Goal: Task Accomplishment & Management: Use online tool/utility

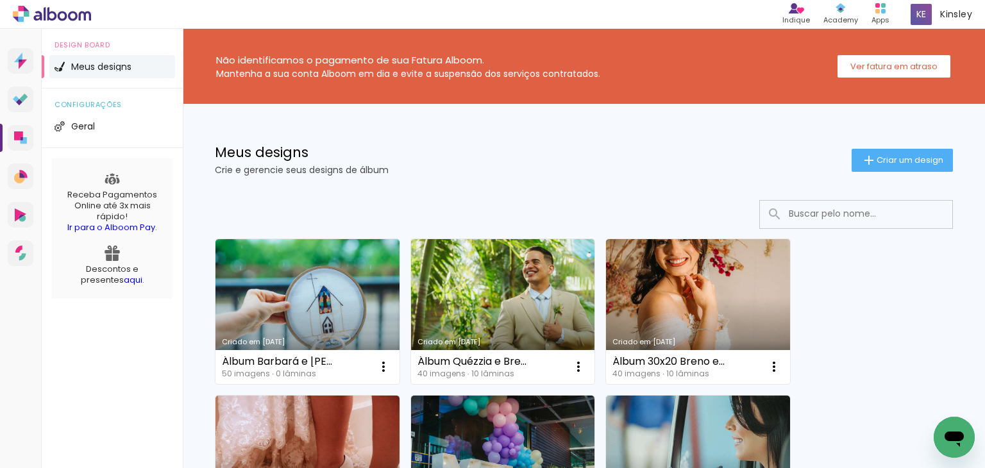
click at [362, 294] on link "Criado em [DATE]" at bounding box center [307, 311] width 184 height 145
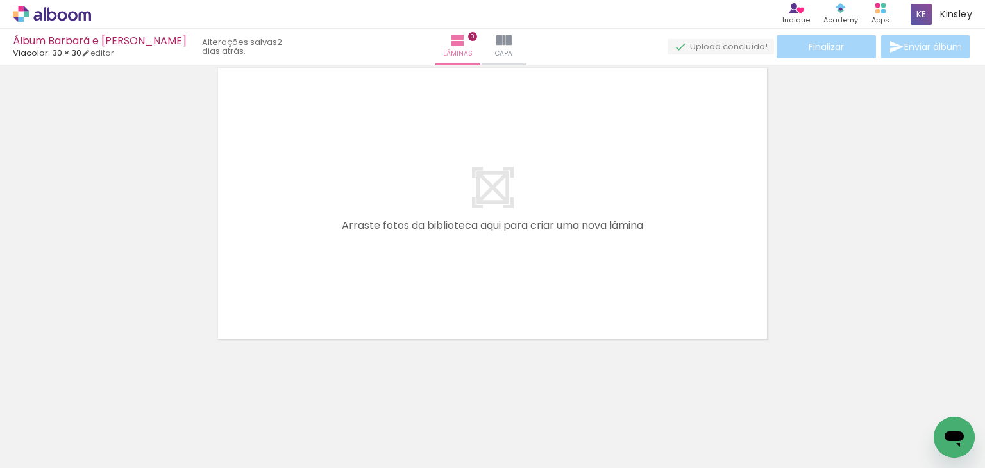
scroll to position [40, 0]
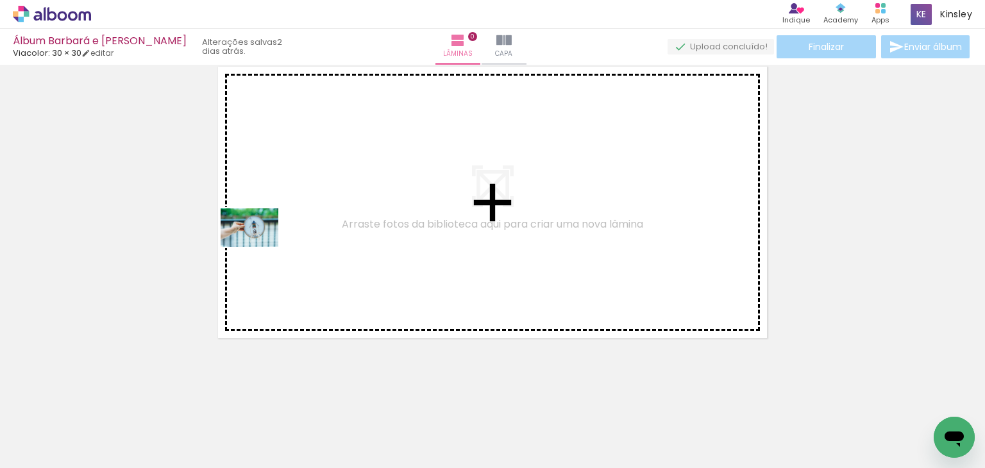
drag, startPoint x: 144, startPoint y: 419, endPoint x: 259, endPoint y: 247, distance: 206.6
click at [259, 247] on quentale-workspace at bounding box center [492, 234] width 985 height 468
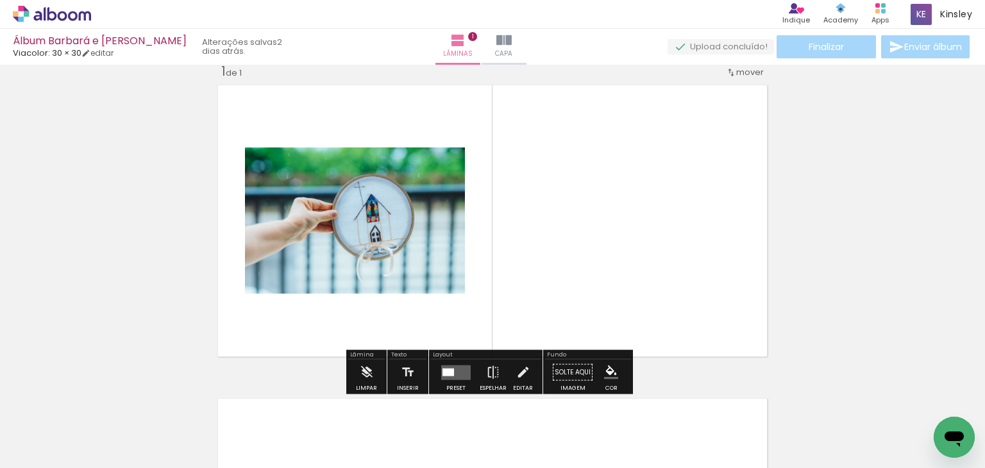
scroll to position [16, 0]
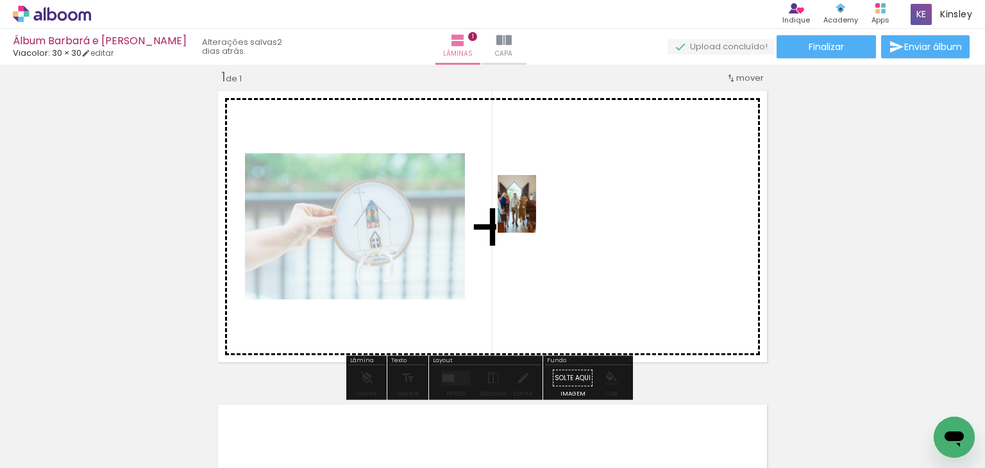
drag, startPoint x: 210, startPoint y: 426, endPoint x: 536, endPoint y: 213, distance: 389.0
click at [536, 213] on quentale-workspace at bounding box center [492, 234] width 985 height 468
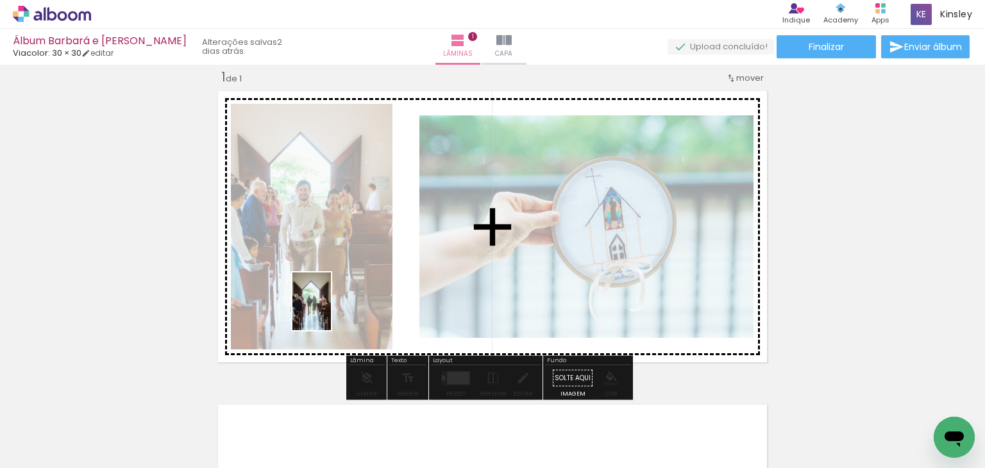
drag, startPoint x: 305, startPoint y: 401, endPoint x: 331, endPoint y: 311, distance: 93.9
click at [331, 311] on quentale-workspace at bounding box center [492, 234] width 985 height 468
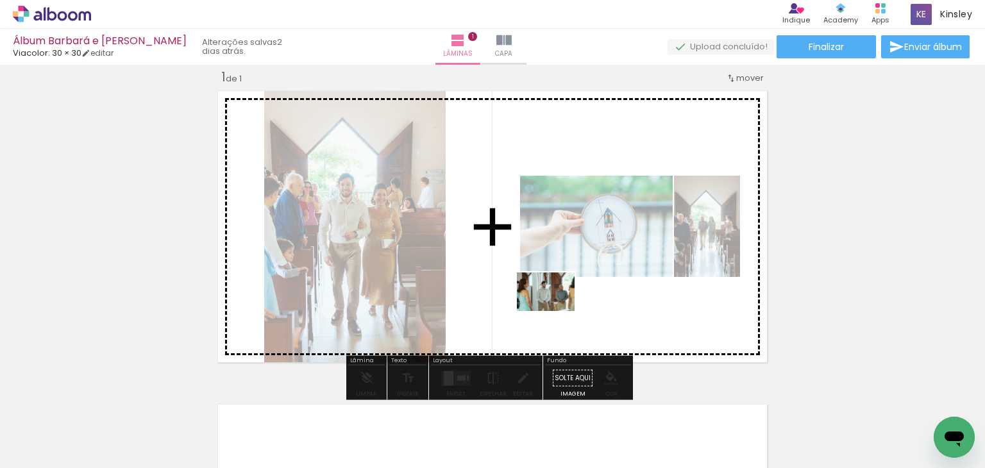
drag, startPoint x: 435, startPoint y: 416, endPoint x: 555, endPoint y: 311, distance: 159.9
click at [555, 311] on quentale-workspace at bounding box center [492, 234] width 985 height 468
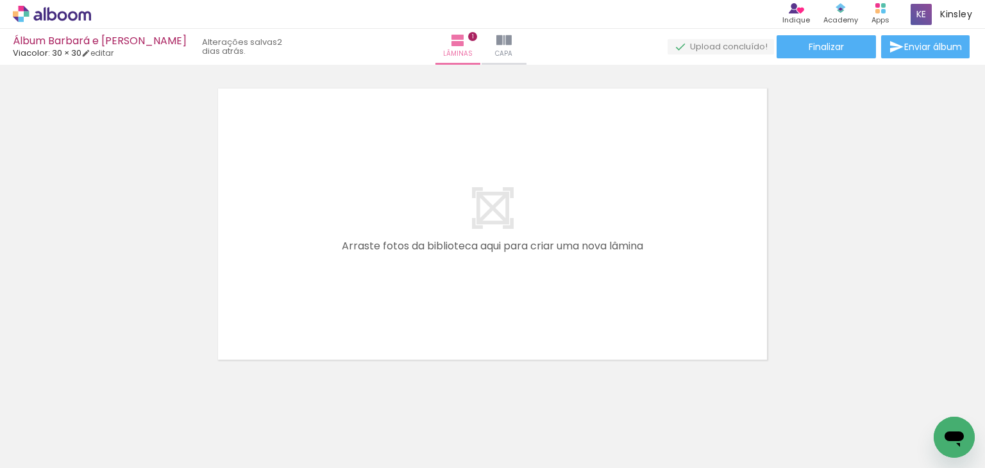
scroll to position [337, 0]
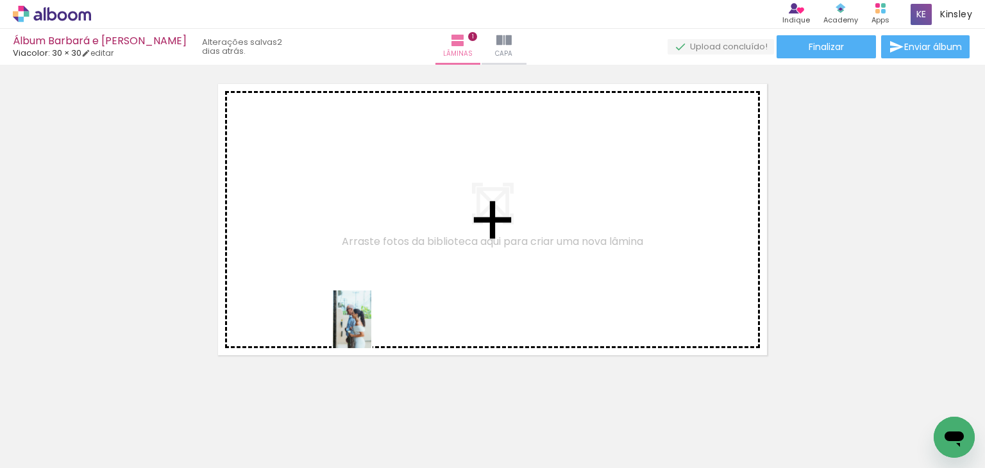
drag, startPoint x: 361, startPoint y: 416, endPoint x: 371, endPoint y: 322, distance: 94.1
click at [371, 322] on quentale-workspace at bounding box center [492, 234] width 985 height 468
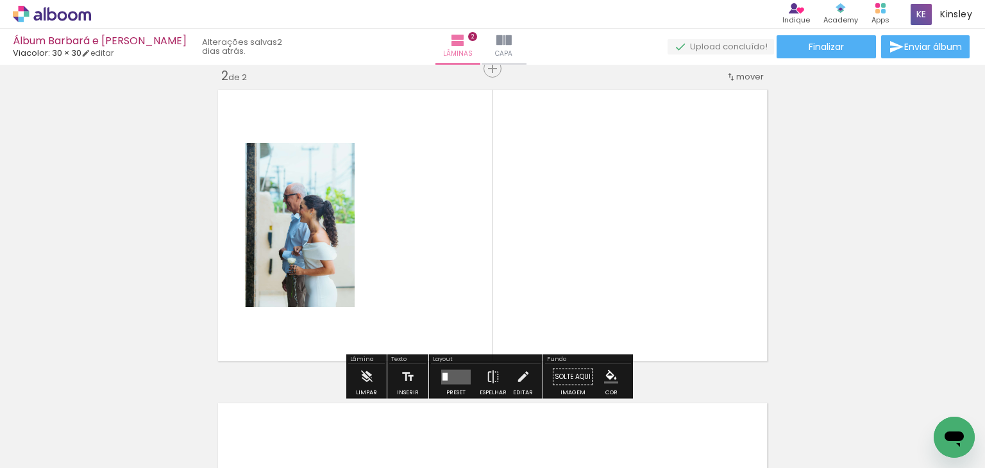
scroll to position [329, 0]
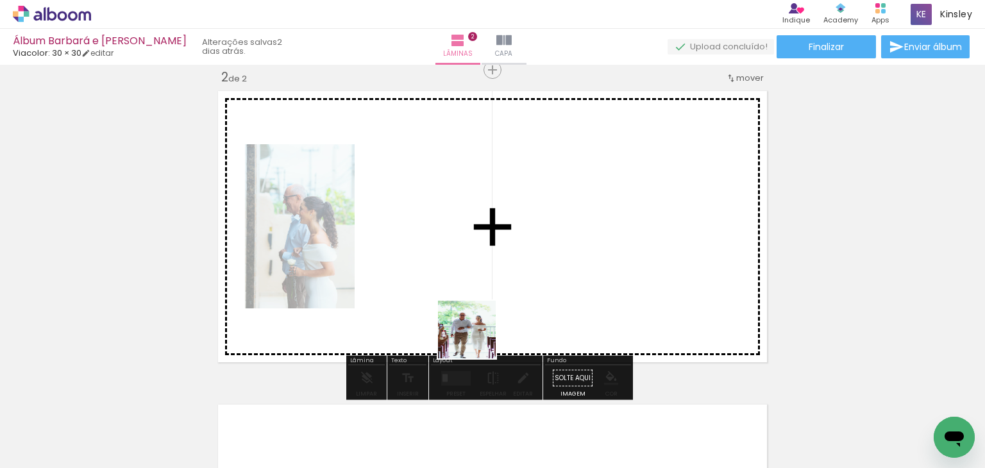
drag, startPoint x: 491, startPoint y: 424, endPoint x: 466, endPoint y: 298, distance: 128.7
click at [466, 298] on quentale-workspace at bounding box center [492, 234] width 985 height 468
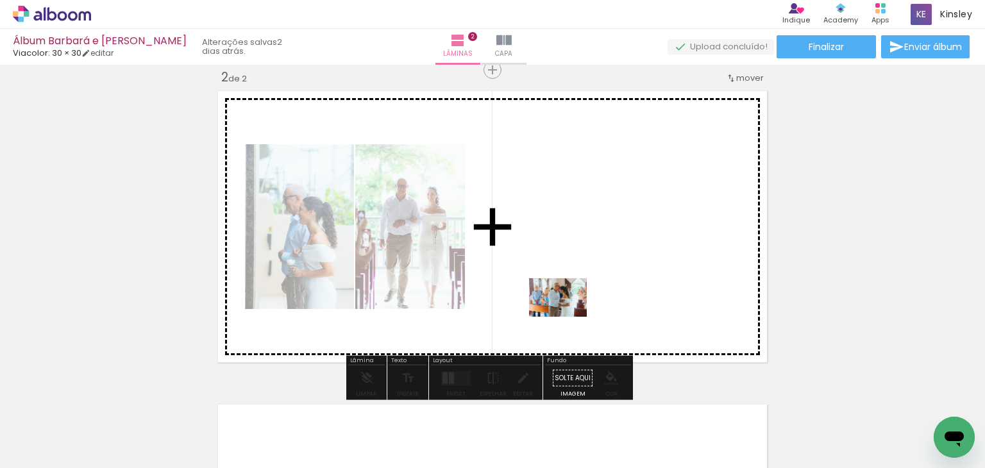
drag, startPoint x: 567, startPoint y: 434, endPoint x: 567, endPoint y: 306, distance: 127.6
click at [567, 306] on quentale-workspace at bounding box center [492, 234] width 985 height 468
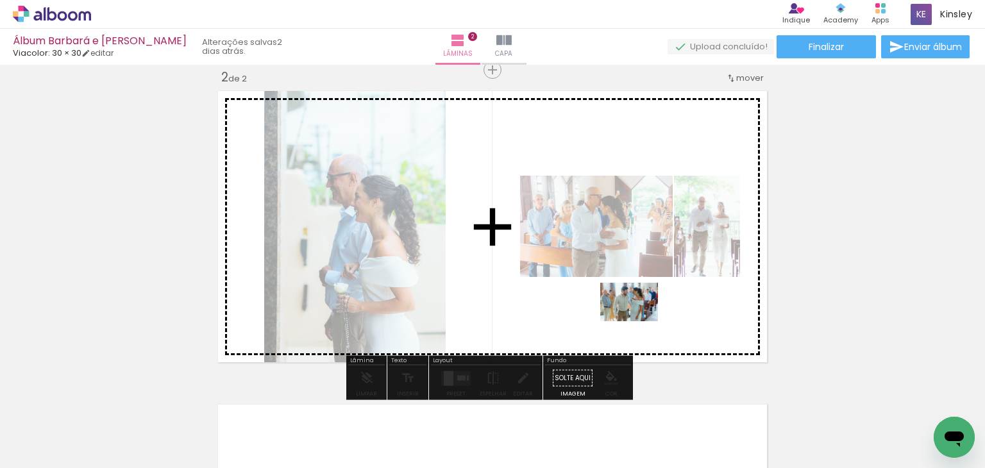
drag, startPoint x: 627, startPoint y: 422, endPoint x: 638, endPoint y: 321, distance: 101.9
click at [638, 321] on quentale-workspace at bounding box center [492, 234] width 985 height 468
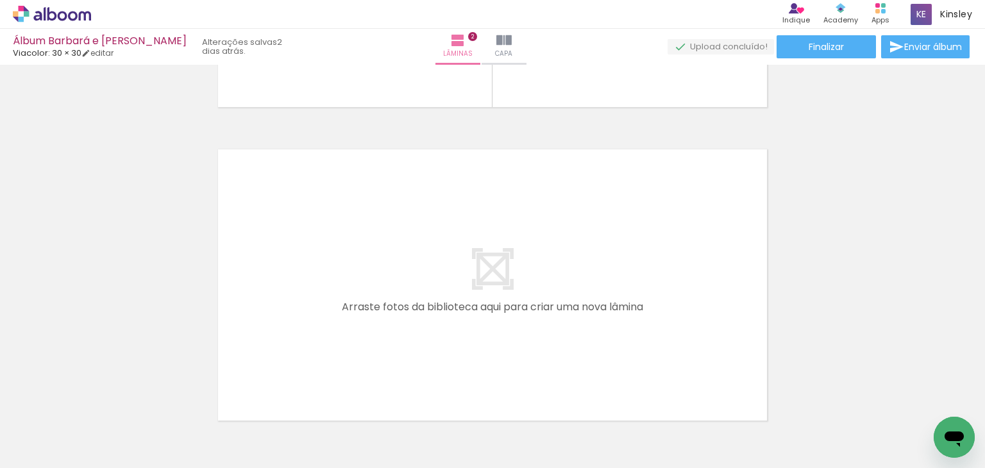
scroll to position [586, 0]
click at [736, 404] on quentale-thumb at bounding box center [703, 425] width 72 height 74
click at [735, 404] on div at bounding box center [702, 425] width 63 height 42
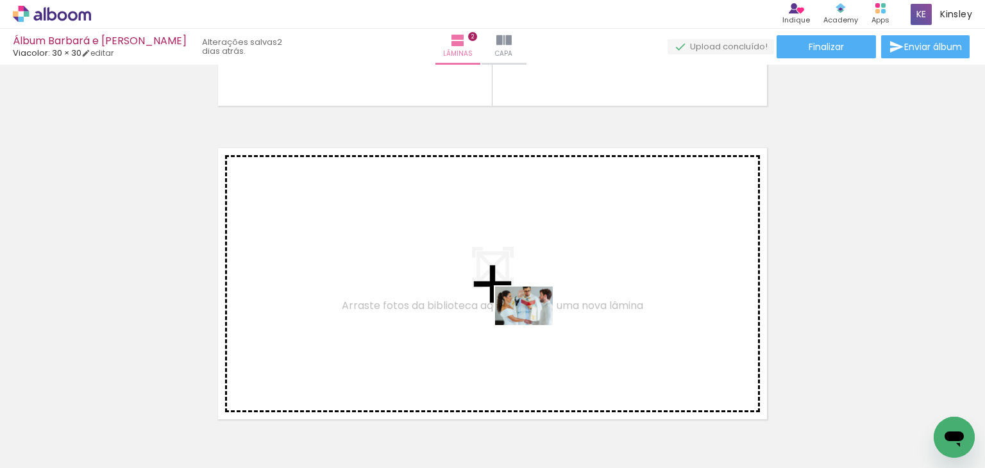
drag, startPoint x: 723, startPoint y: 427, endPoint x: 520, endPoint y: 321, distance: 228.5
click at [520, 321] on quentale-workspace at bounding box center [492, 234] width 985 height 468
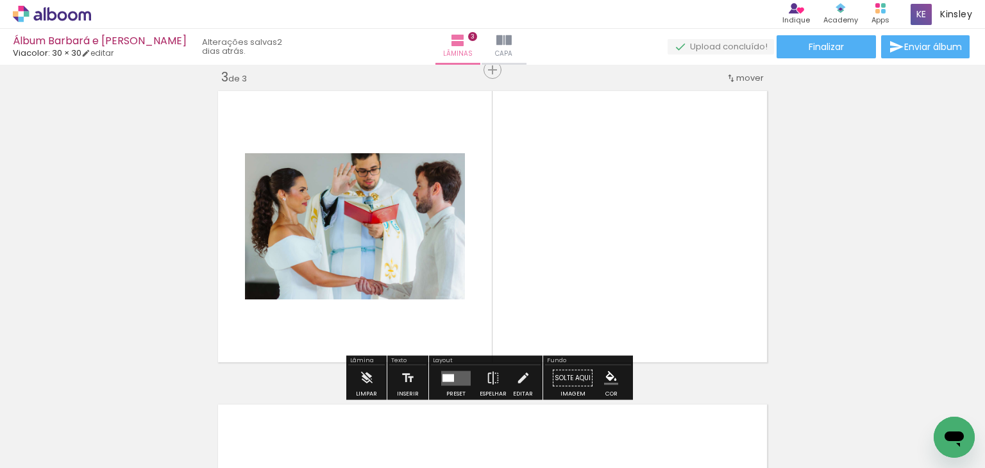
scroll to position [644, 0]
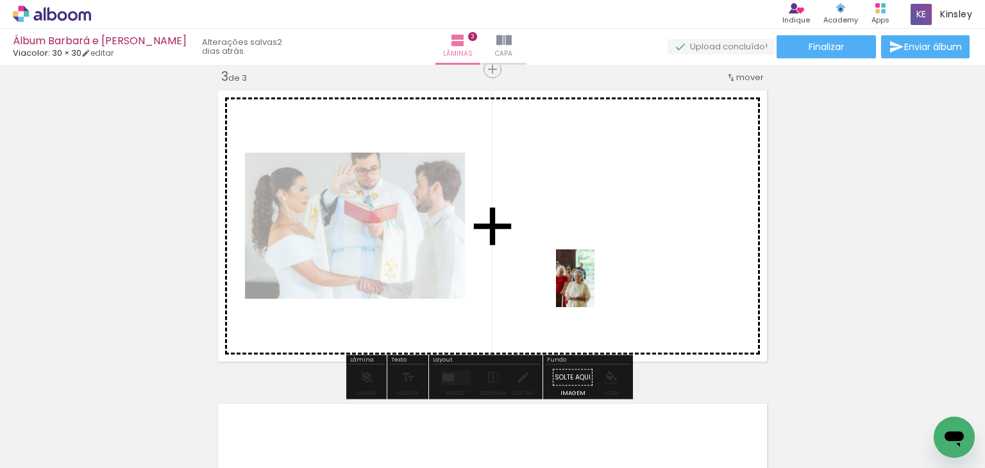
drag, startPoint x: 781, startPoint y: 437, endPoint x: 594, endPoint y: 288, distance: 239.1
click at [594, 288] on quentale-workspace at bounding box center [492, 234] width 985 height 468
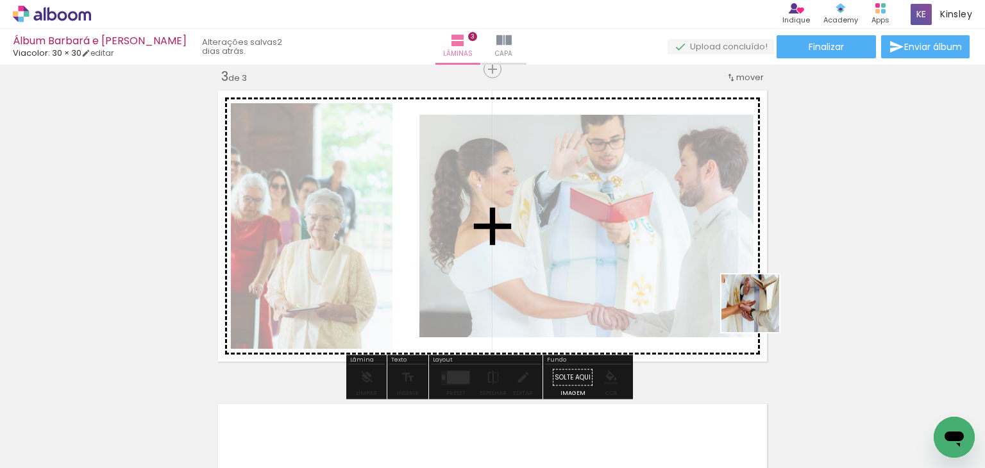
drag, startPoint x: 836, startPoint y: 408, endPoint x: 724, endPoint y: 276, distance: 172.4
click at [724, 276] on quentale-workspace at bounding box center [492, 234] width 985 height 468
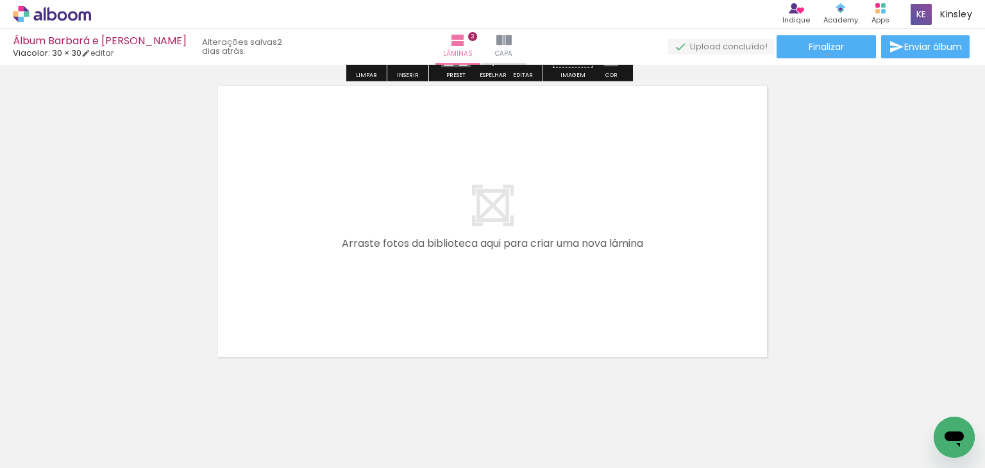
scroll to position [964, 0]
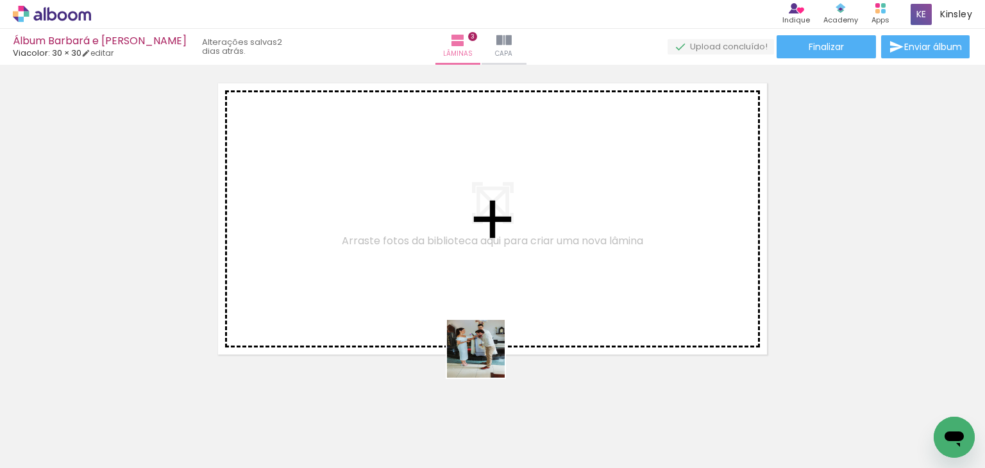
drag, startPoint x: 500, startPoint y: 371, endPoint x: 413, endPoint y: 301, distance: 111.2
click at [413, 301] on quentale-workspace at bounding box center [492, 234] width 985 height 468
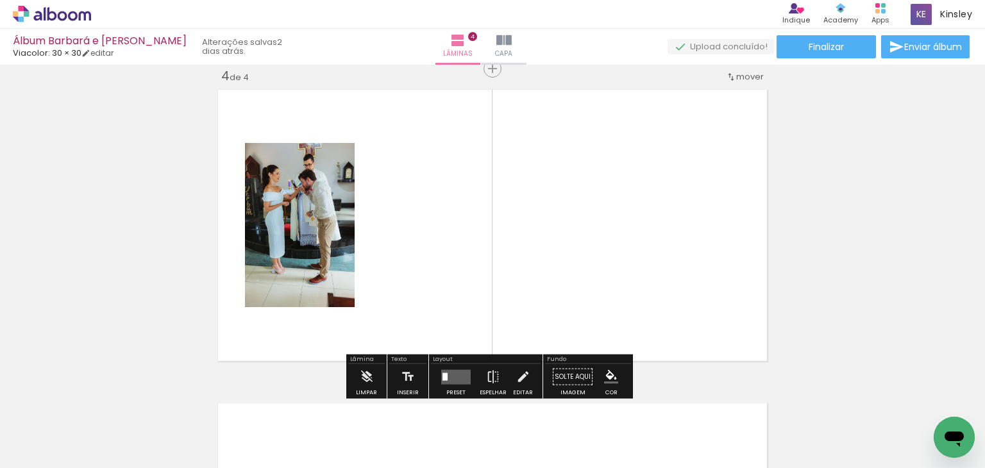
scroll to position [956, 0]
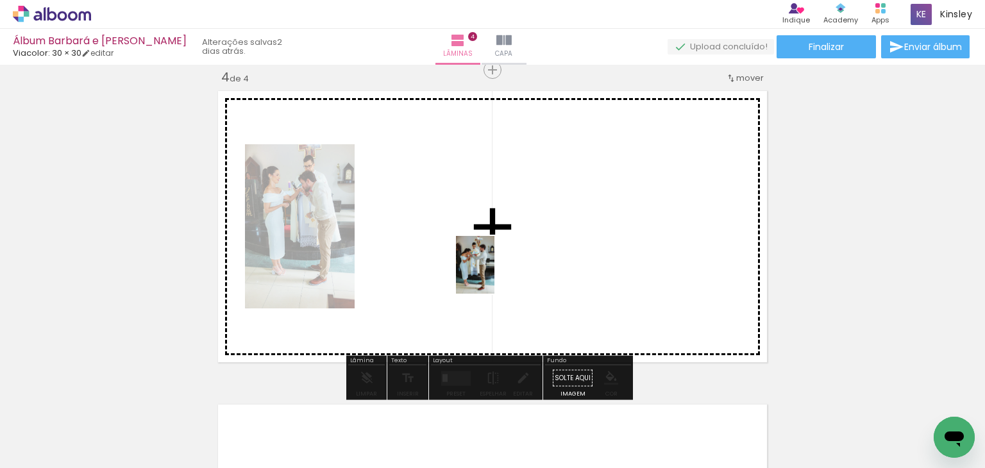
drag, startPoint x: 608, startPoint y: 417, endPoint x: 494, endPoint y: 274, distance: 182.9
click at [494, 274] on quentale-workspace at bounding box center [492, 234] width 985 height 468
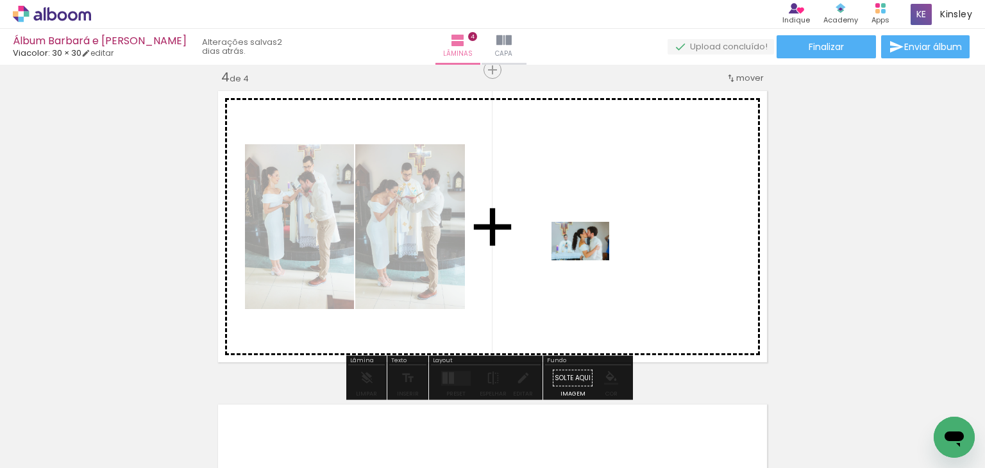
drag, startPoint x: 660, startPoint y: 410, endPoint x: 590, endPoint y: 260, distance: 164.9
click at [590, 260] on quentale-workspace at bounding box center [492, 234] width 985 height 468
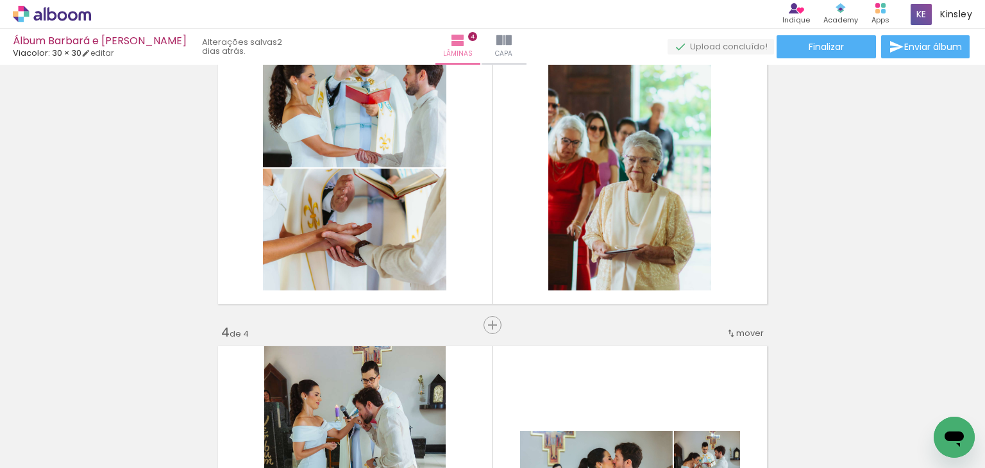
scroll to position [700, 0]
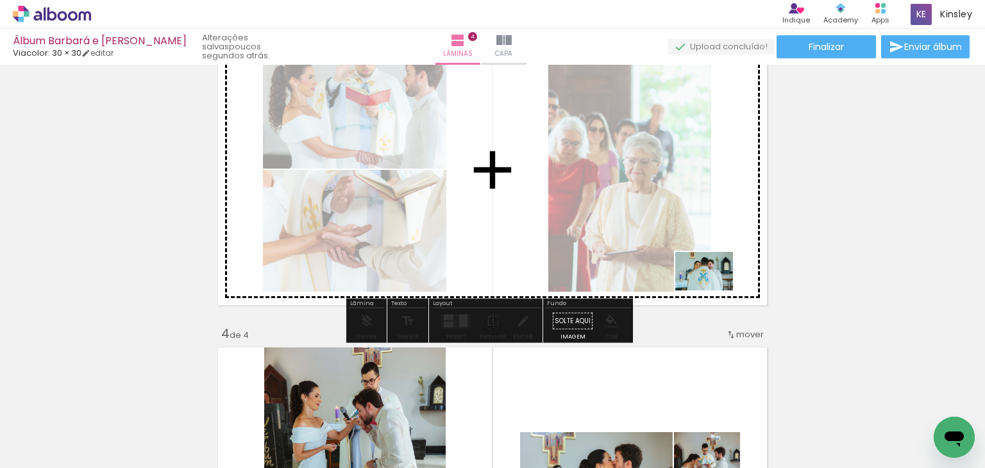
drag, startPoint x: 756, startPoint y: 416, endPoint x: 712, endPoint y: 283, distance: 139.9
click at [712, 283] on quentale-workspace at bounding box center [492, 234] width 985 height 468
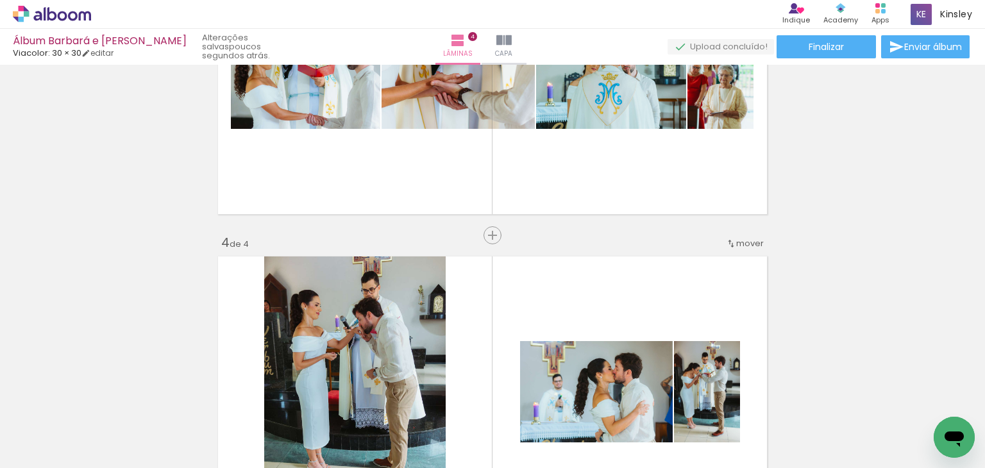
scroll to position [764, 0]
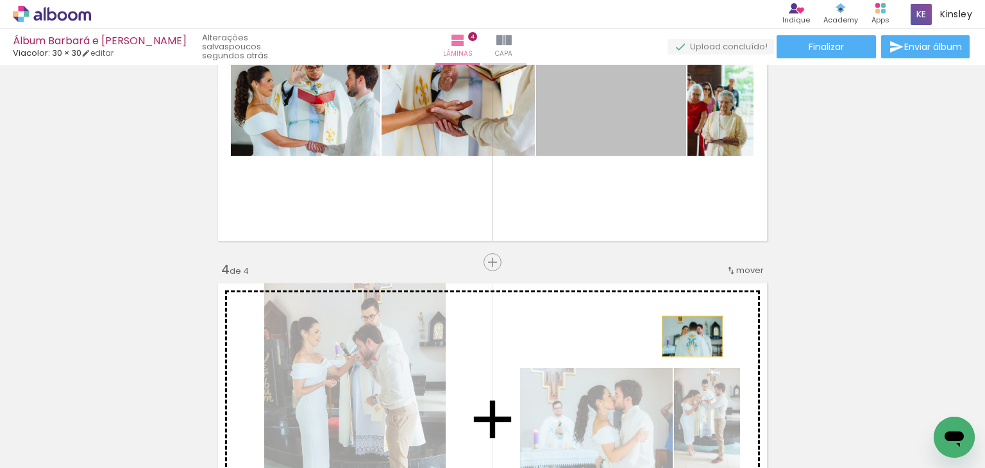
drag, startPoint x: 628, startPoint y: 131, endPoint x: 694, endPoint y: 334, distance: 213.0
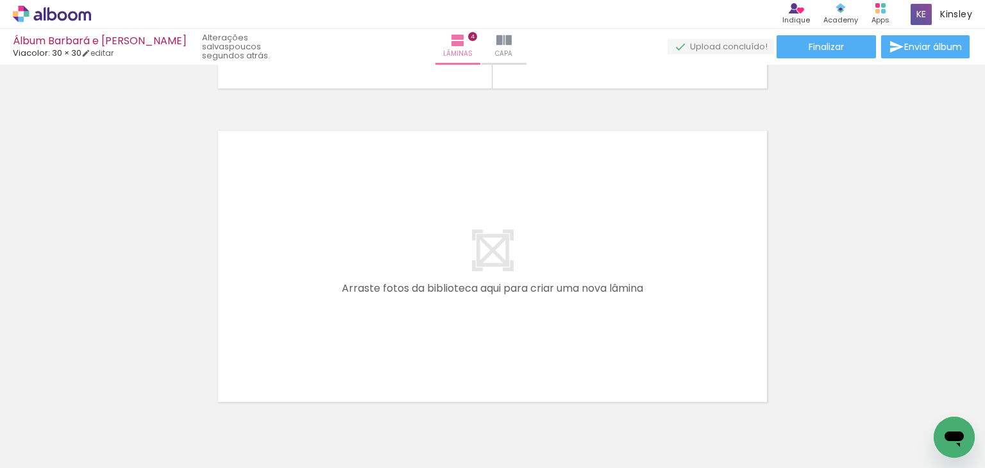
scroll to position [0, 1002]
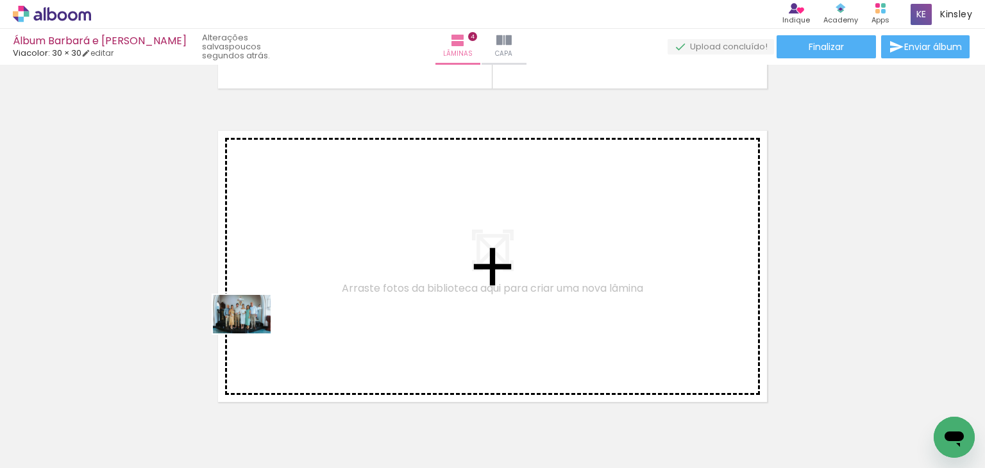
drag, startPoint x: 195, startPoint y: 433, endPoint x: 258, endPoint y: 319, distance: 131.1
click at [258, 319] on quentale-workspace at bounding box center [492, 234] width 985 height 468
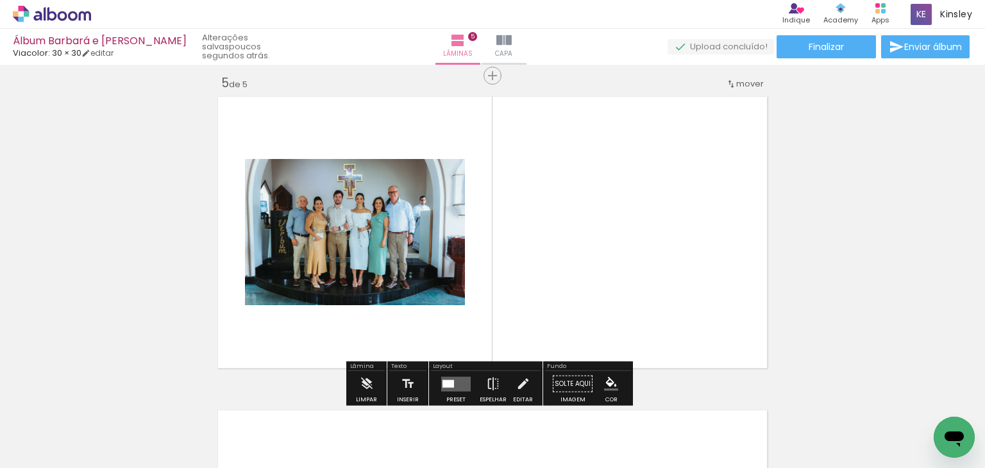
scroll to position [1270, 0]
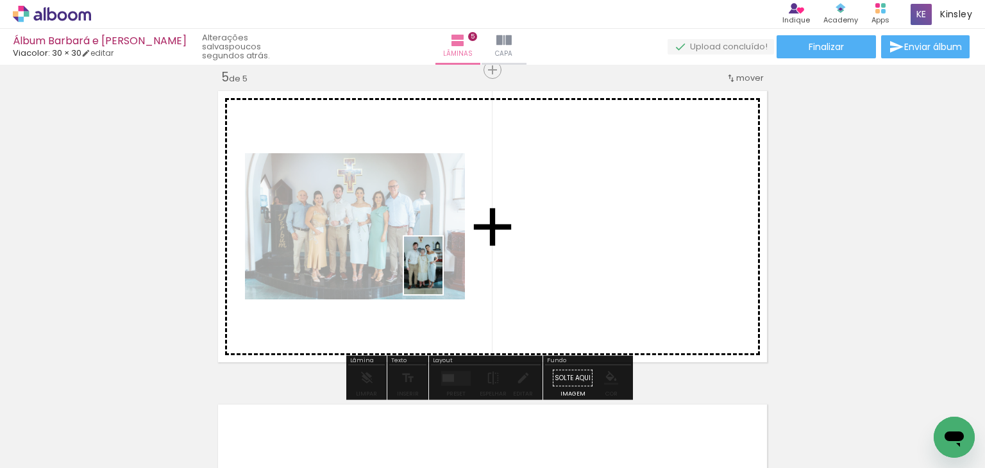
drag, startPoint x: 279, startPoint y: 402, endPoint x: 442, endPoint y: 275, distance: 206.9
click at [442, 275] on quentale-workspace at bounding box center [492, 234] width 985 height 468
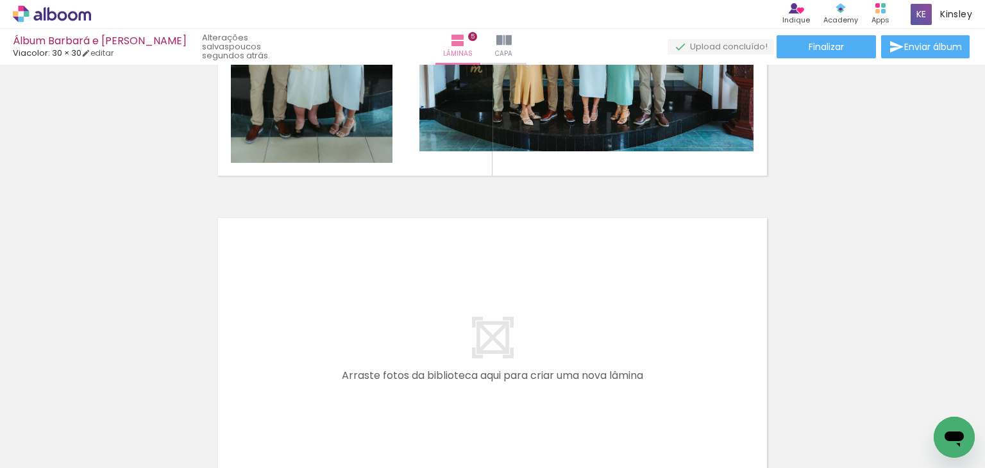
scroll to position [1462, 0]
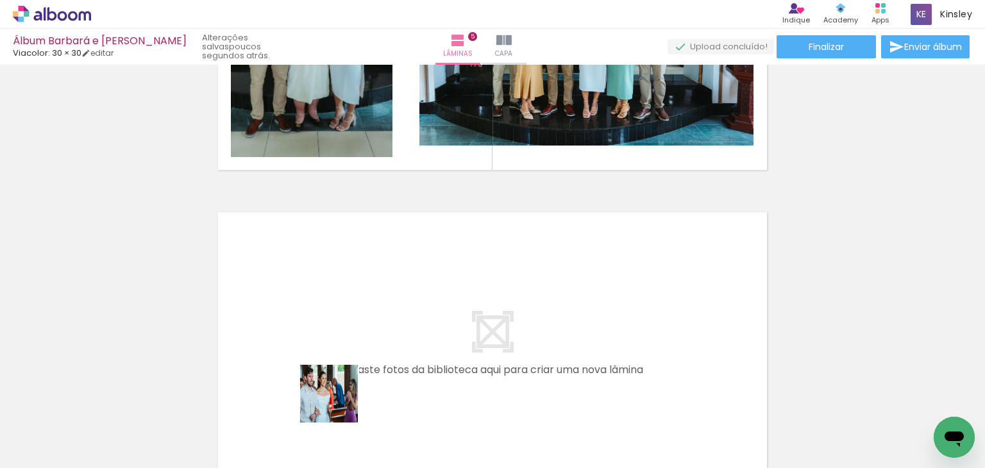
drag, startPoint x: 336, startPoint y: 429, endPoint x: 336, endPoint y: 347, distance: 82.0
click at [336, 347] on quentale-workspace at bounding box center [492, 234] width 985 height 468
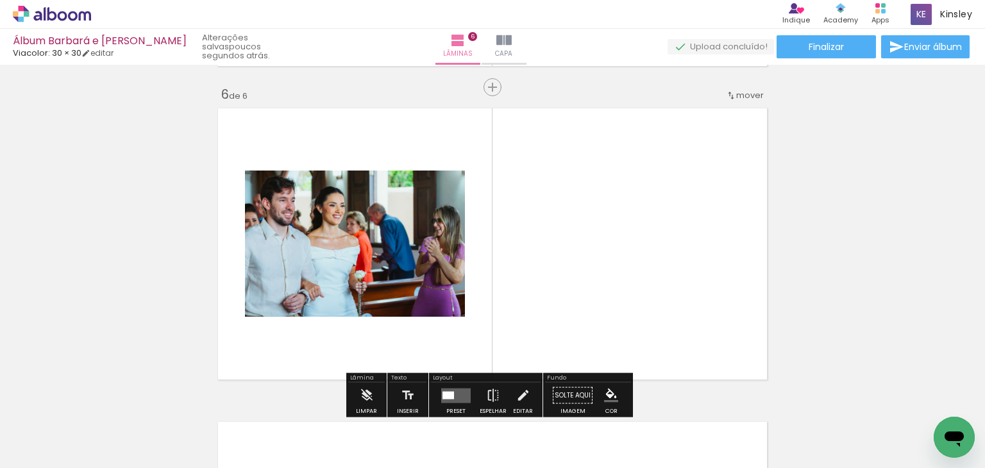
scroll to position [1583, 0]
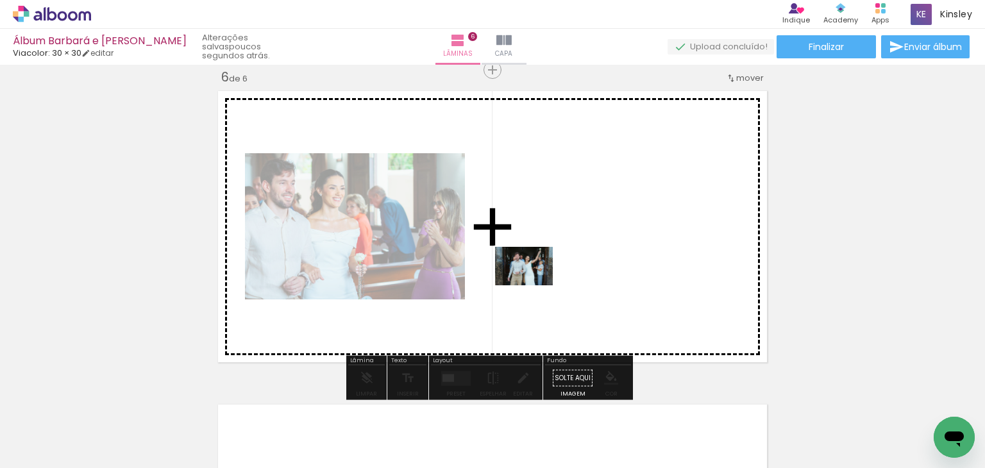
drag, startPoint x: 444, startPoint y: 393, endPoint x: 533, endPoint y: 285, distance: 140.2
click at [533, 285] on quentale-workspace at bounding box center [492, 234] width 985 height 468
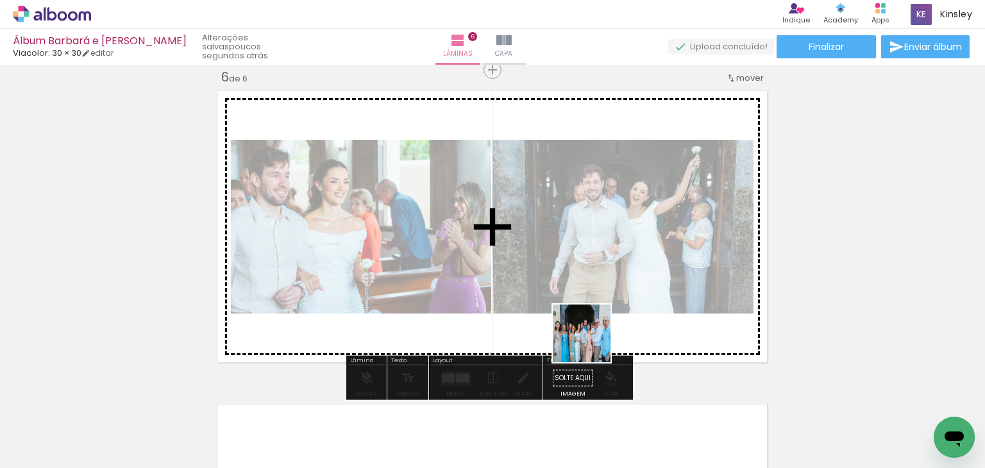
drag, startPoint x: 506, startPoint y: 421, endPoint x: 613, endPoint y: 326, distance: 143.5
click at [608, 326] on quentale-workspace at bounding box center [492, 234] width 985 height 468
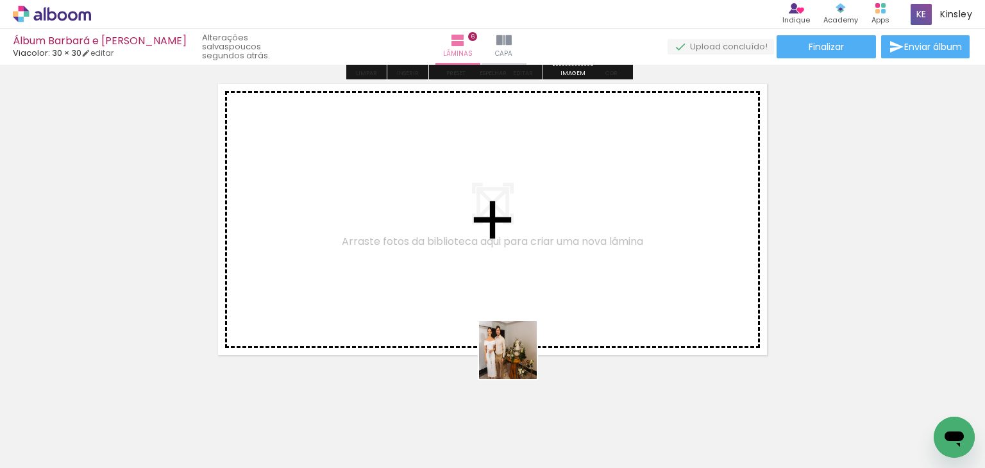
drag, startPoint x: 567, startPoint y: 400, endPoint x: 439, endPoint y: 328, distance: 146.4
click at [439, 328] on quentale-workspace at bounding box center [492, 234] width 985 height 468
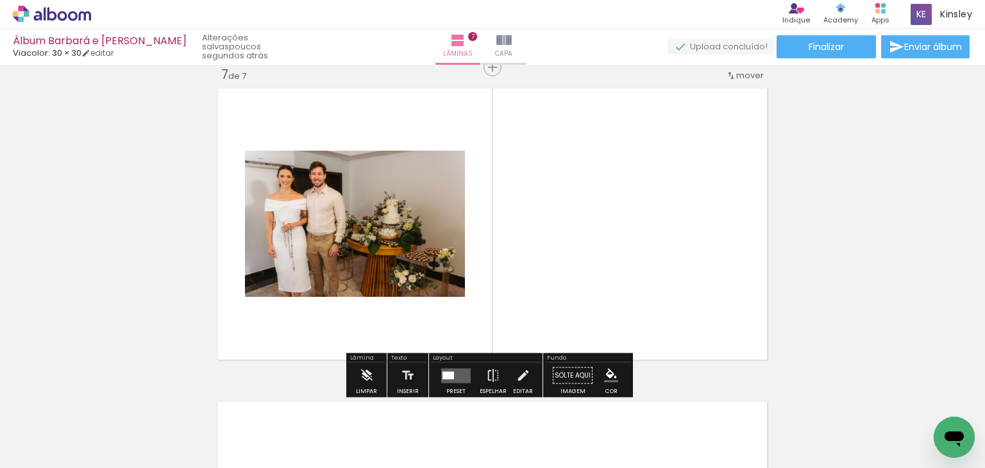
scroll to position [1897, 0]
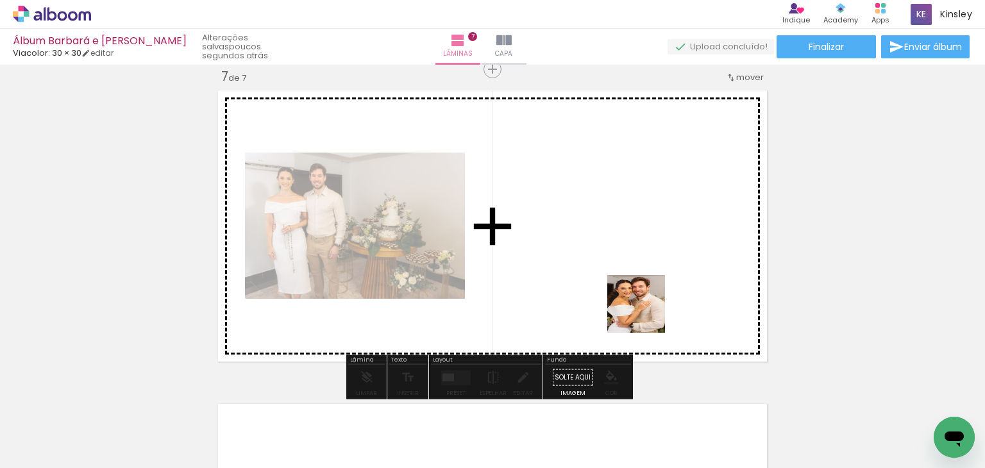
drag, startPoint x: 645, startPoint y: 323, endPoint x: 645, endPoint y: 278, distance: 45.5
click at [645, 278] on quentale-workspace at bounding box center [492, 234] width 985 height 468
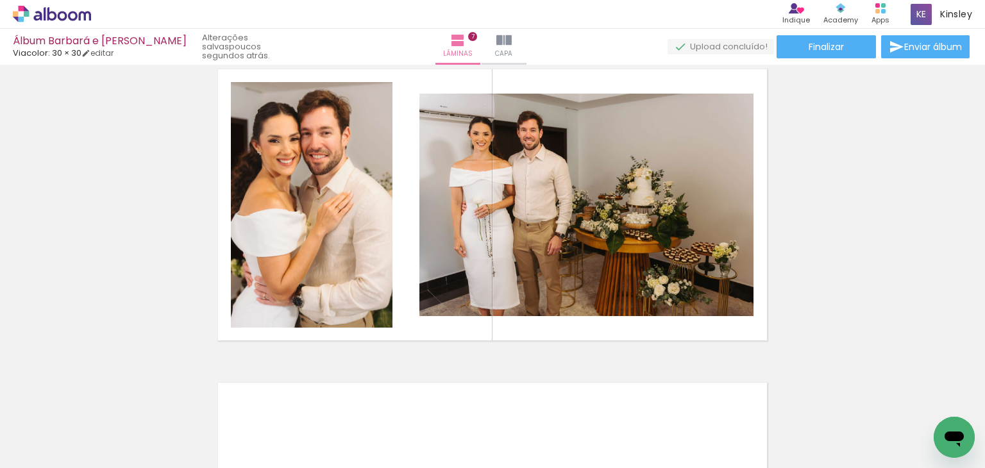
scroll to position [1914, 0]
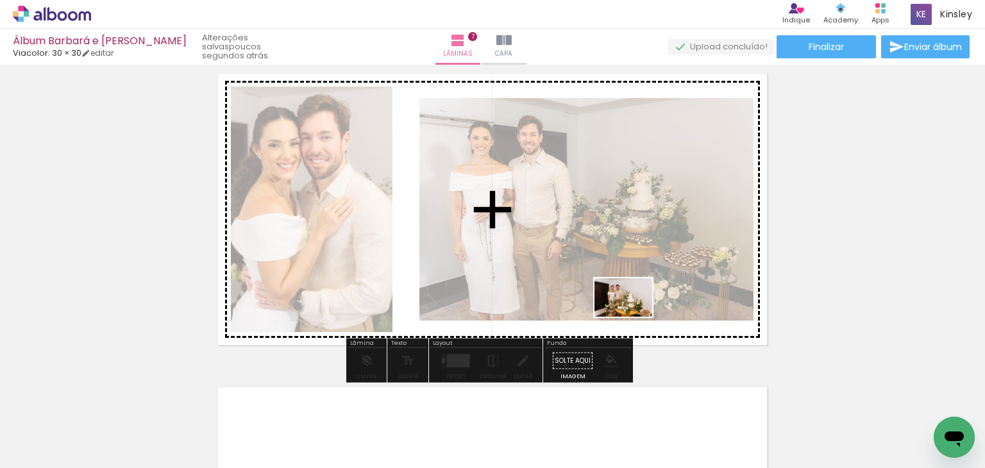
drag, startPoint x: 554, startPoint y: 422, endPoint x: 635, endPoint y: 315, distance: 134.1
click at [635, 315] on quentale-workspace at bounding box center [492, 234] width 985 height 468
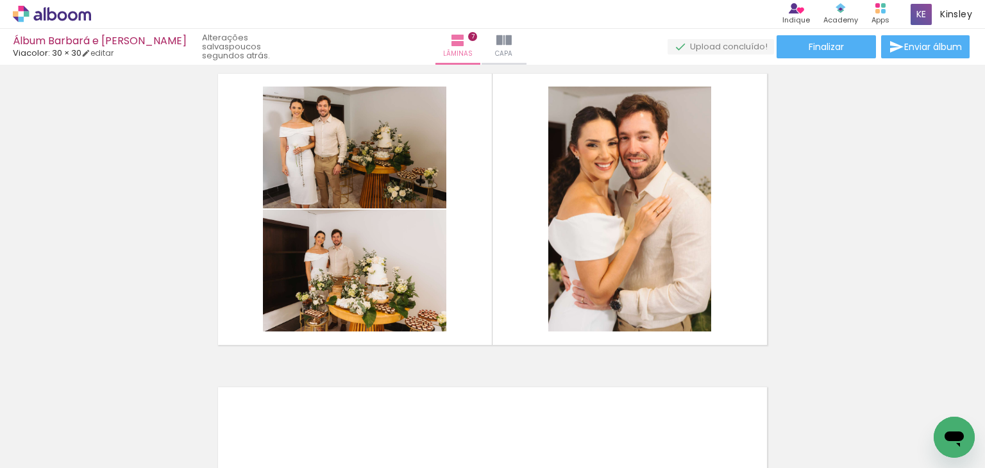
scroll to position [0, 2320]
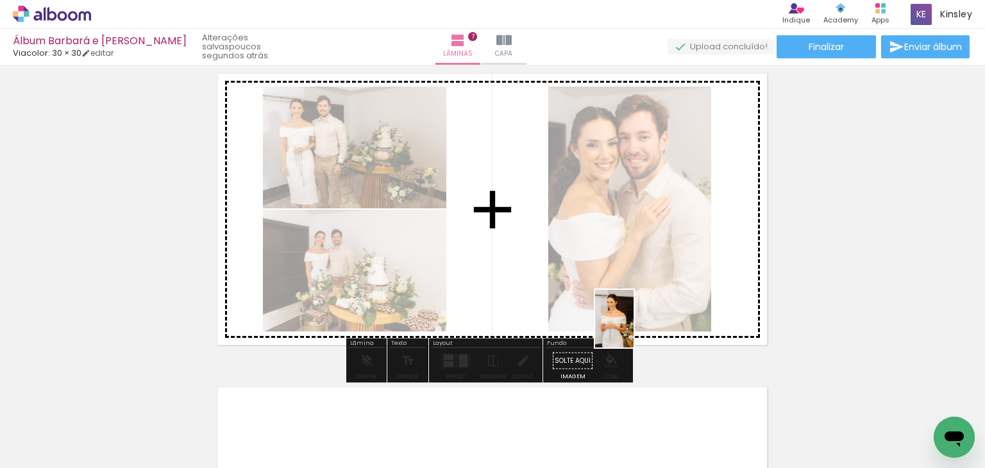
drag, startPoint x: 562, startPoint y: 424, endPoint x: 635, endPoint y: 325, distance: 122.8
click at [635, 325] on quentale-workspace at bounding box center [492, 234] width 985 height 468
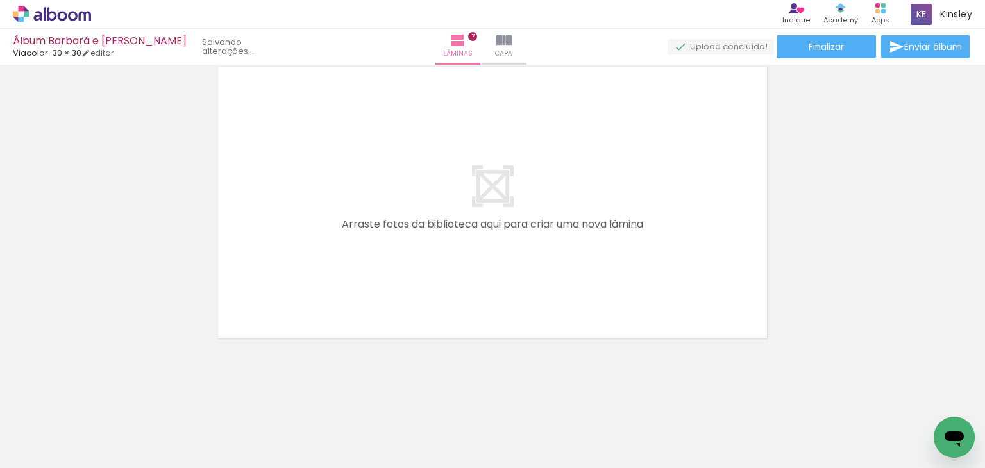
scroll to position [0, 1403]
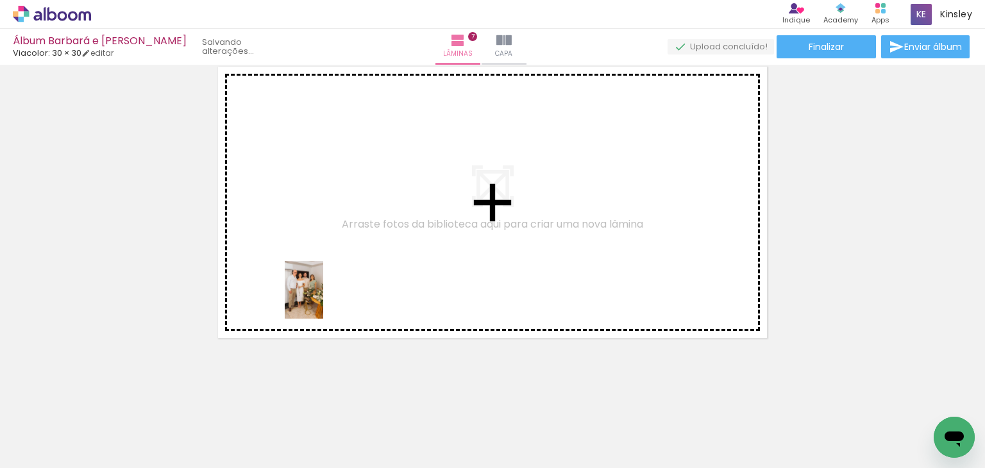
drag, startPoint x: 316, startPoint y: 434, endPoint x: 323, endPoint y: 299, distance: 134.8
click at [323, 299] on quentale-workspace at bounding box center [492, 234] width 985 height 468
